Goal: Task Accomplishment & Management: Use online tool/utility

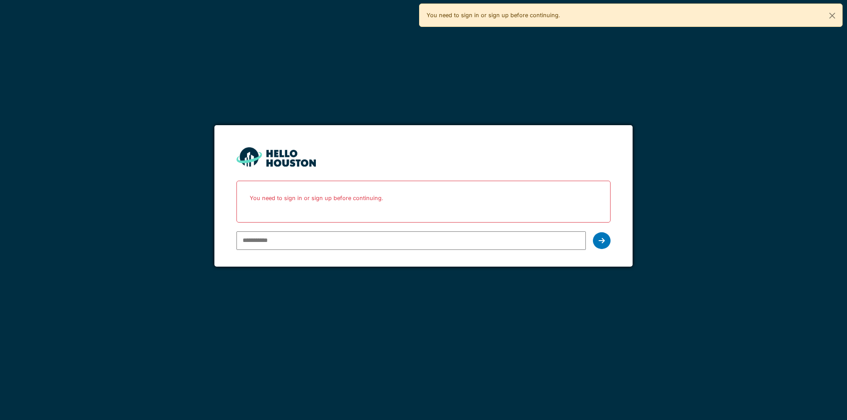
click at [601, 239] on icon at bounding box center [602, 240] width 6 height 7
type input "**********"
click at [599, 240] on icon at bounding box center [602, 240] width 6 height 7
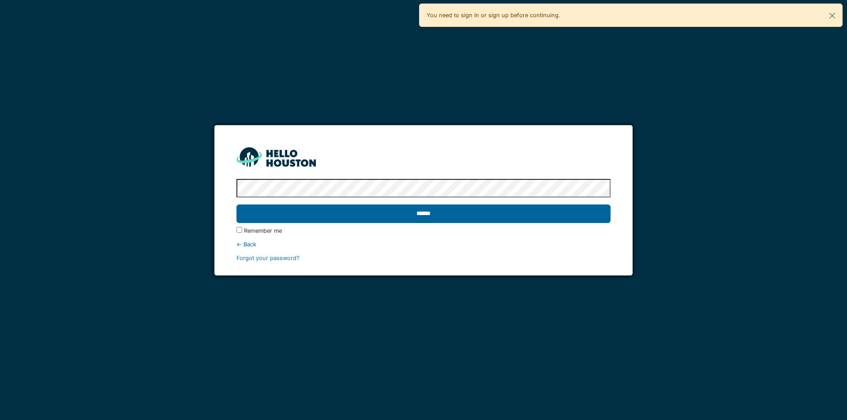
click at [561, 218] on input "******" at bounding box center [423, 214] width 374 height 19
